Goal: Information Seeking & Learning: Learn about a topic

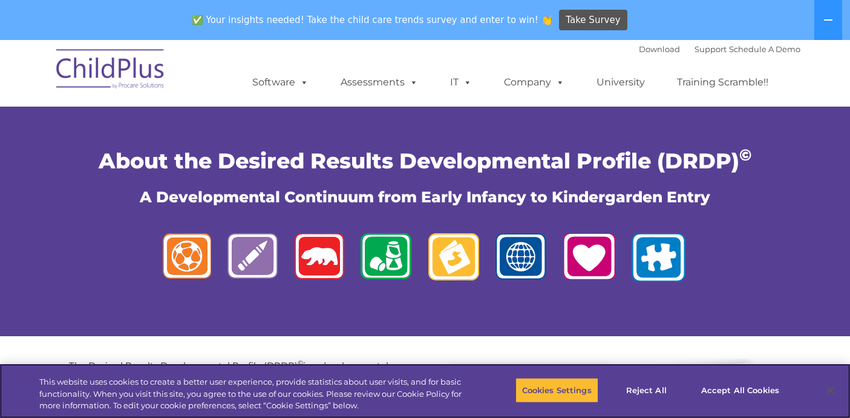
scroll to position [2, 0]
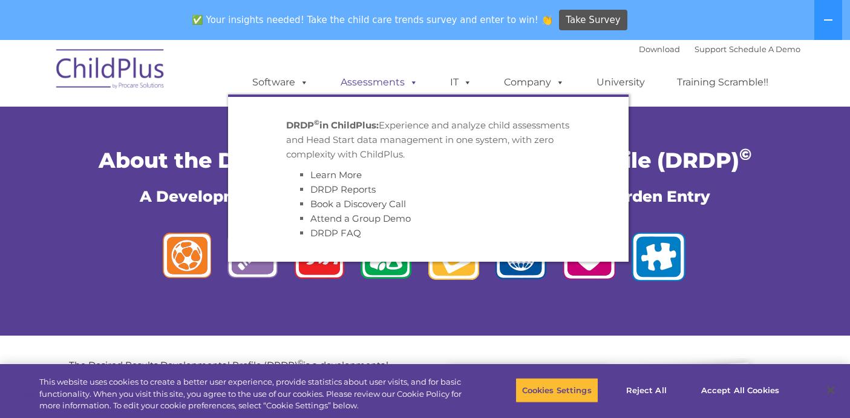
click at [391, 84] on link "Assessments" at bounding box center [380, 82] width 102 height 24
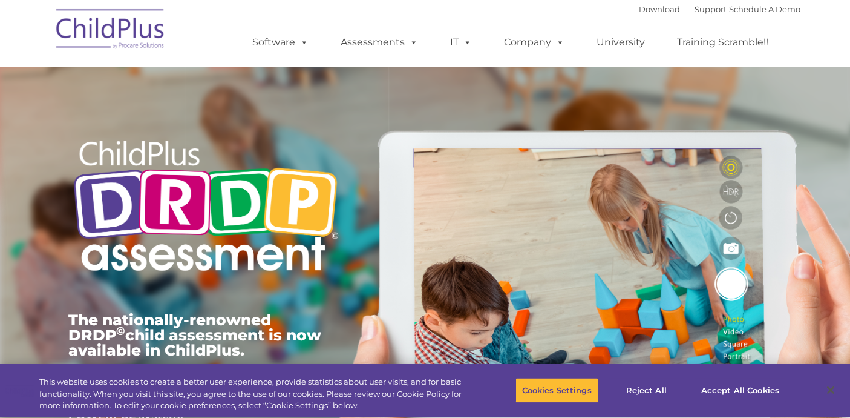
type input ""
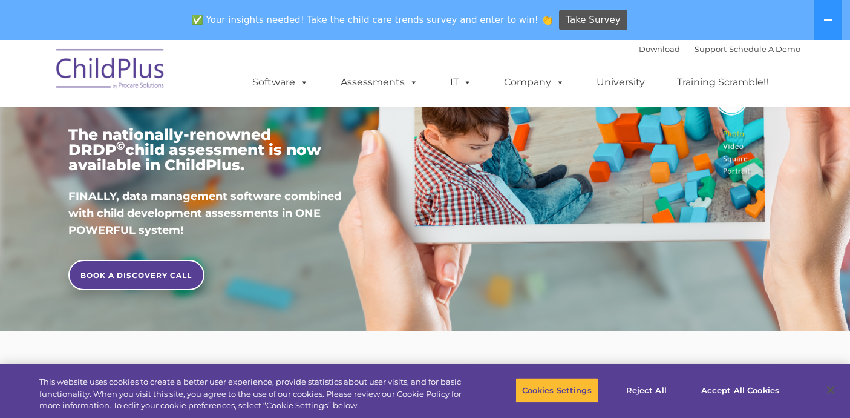
scroll to position [233, 0]
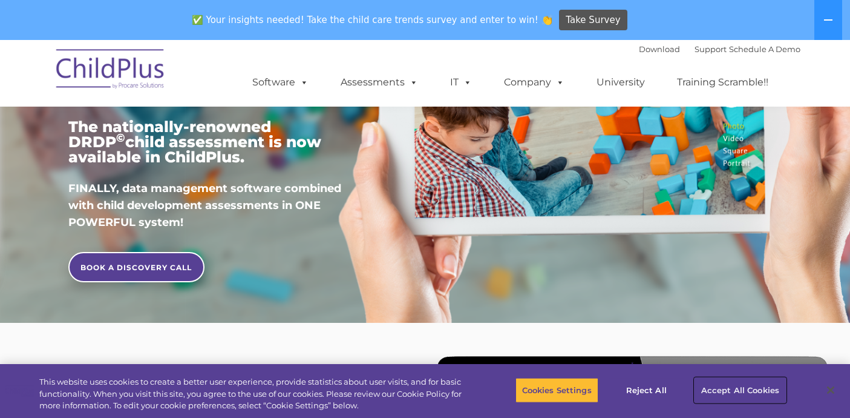
click at [723, 387] on button "Accept All Cookies" at bounding box center [740, 389] width 91 height 25
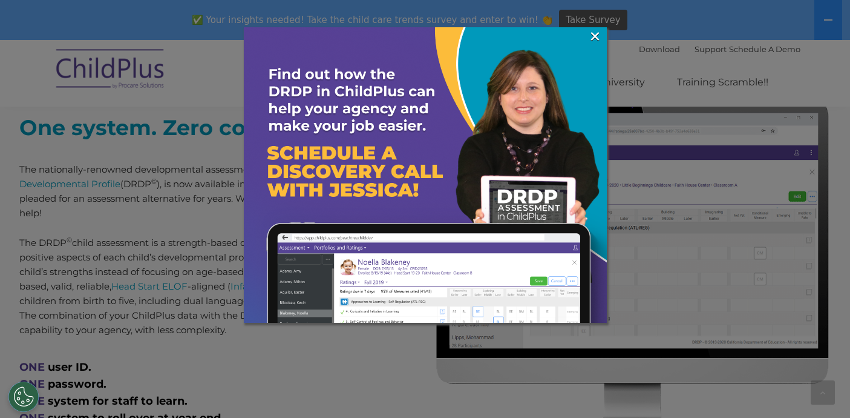
scroll to position [490, 0]
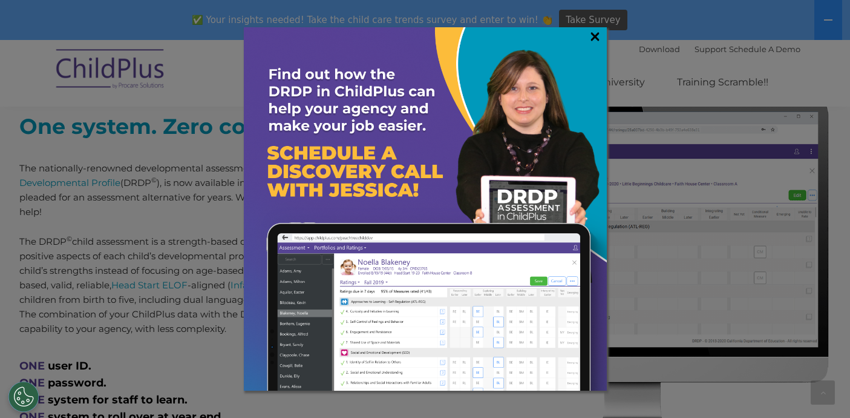
click at [597, 31] on link "×" at bounding box center [595, 36] width 14 height 12
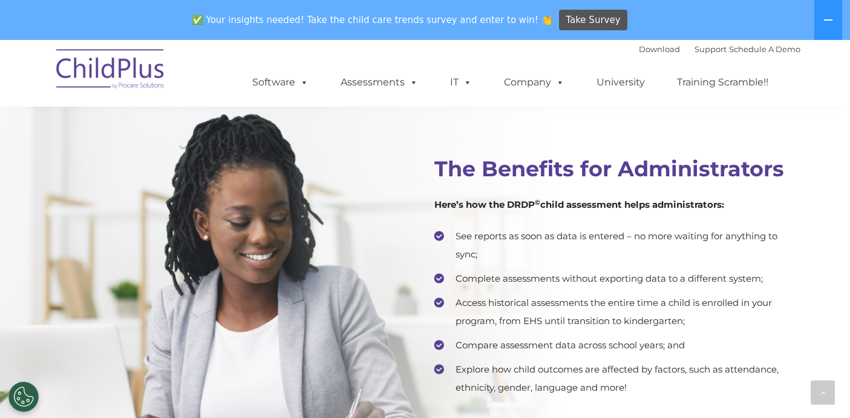
scroll to position [2353, 0]
